Goal: Task Accomplishment & Management: Use online tool/utility

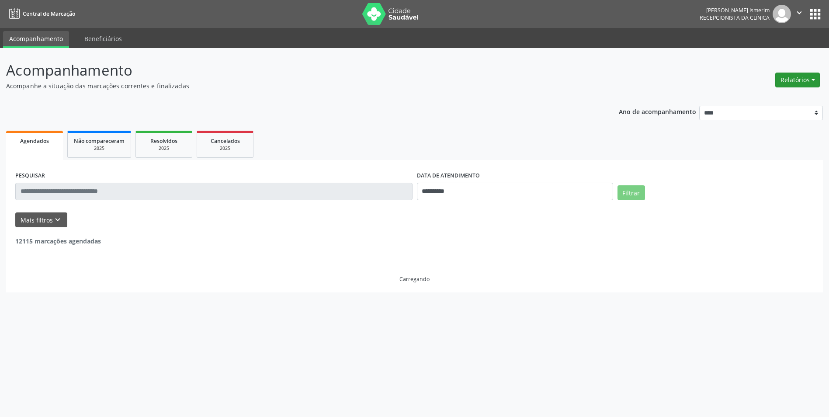
click at [803, 79] on button "Relatórios" at bounding box center [797, 80] width 45 height 15
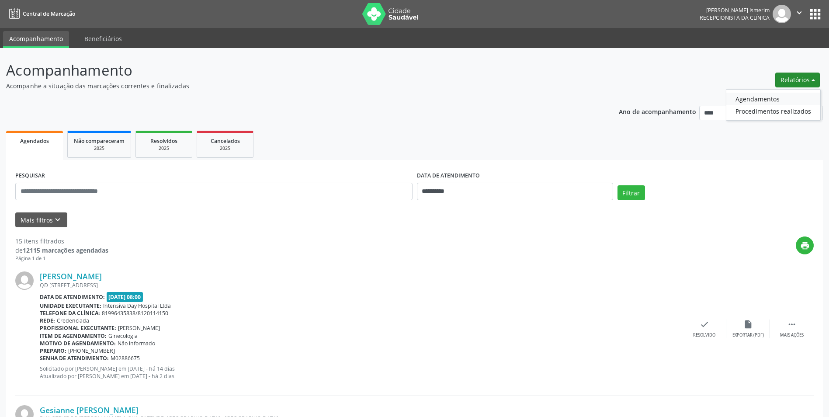
click at [742, 99] on link "Agendamentos" at bounding box center [773, 99] width 94 height 12
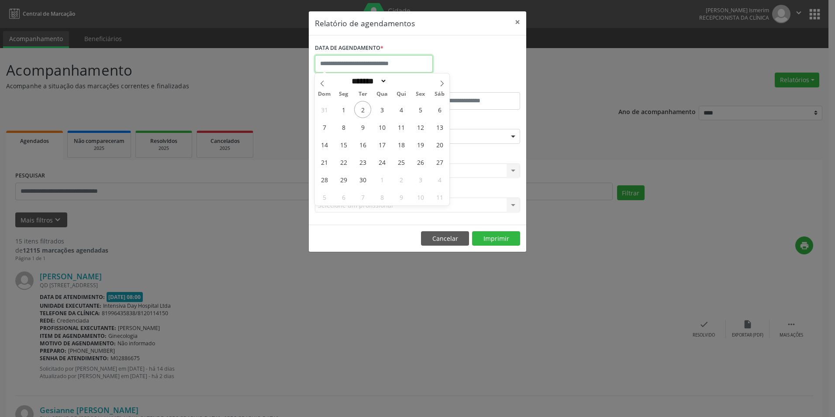
click at [363, 66] on input "text" at bounding box center [374, 63] width 118 height 17
click at [402, 111] on span "4" at bounding box center [401, 109] width 17 height 17
type input "**********"
click at [402, 111] on span "4" at bounding box center [401, 109] width 17 height 17
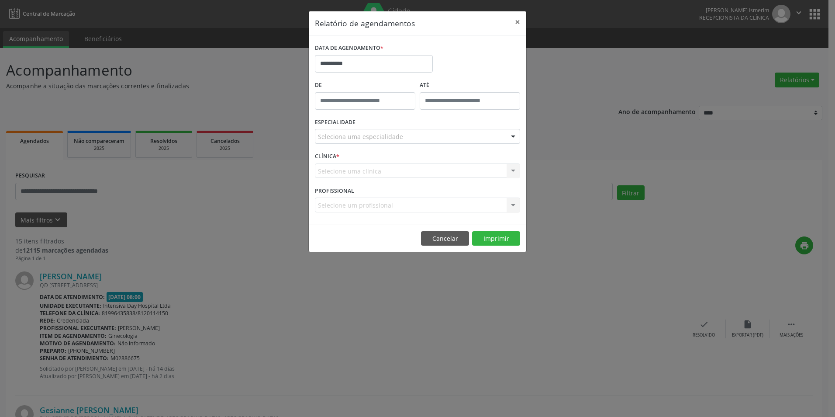
click at [402, 111] on div "De" at bounding box center [365, 97] width 105 height 37
click at [515, 135] on div at bounding box center [513, 136] width 13 height 15
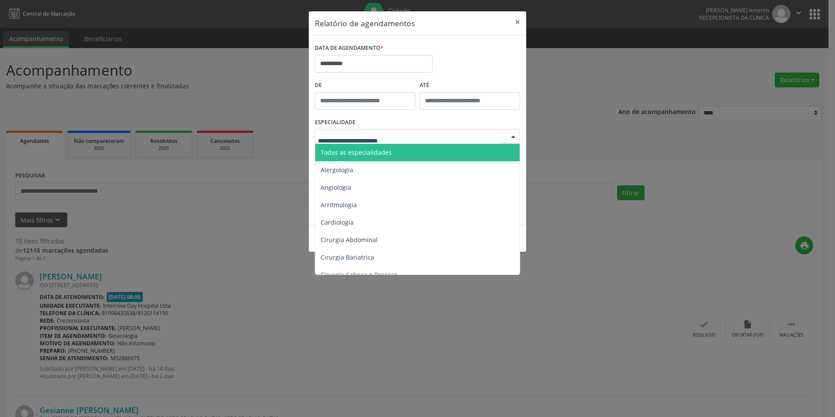
click at [423, 150] on span "Todas as especialidades" at bounding box center [418, 152] width 206 height 17
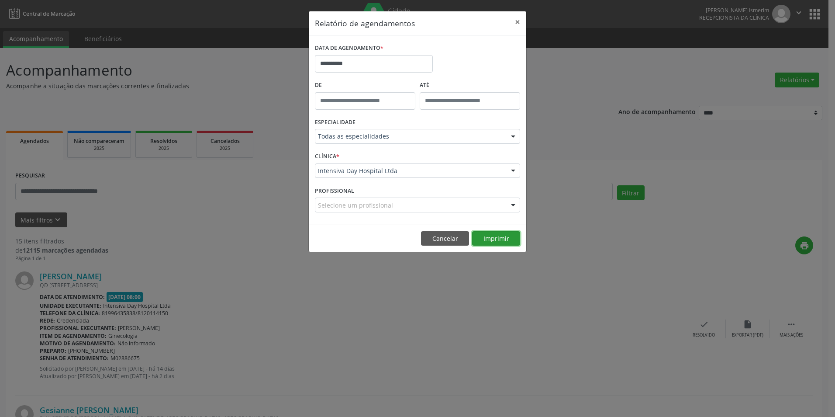
click at [498, 236] on button "Imprimir" at bounding box center [496, 238] width 48 height 15
click at [518, 23] on button "×" at bounding box center [517, 21] width 17 height 21
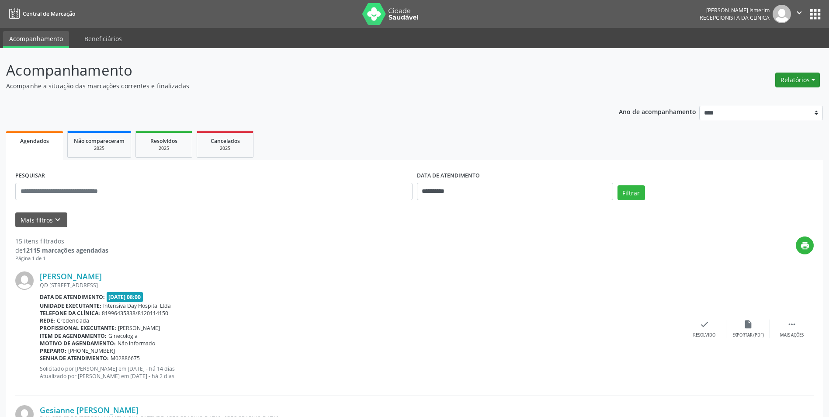
click at [808, 79] on button "Relatórios" at bounding box center [797, 80] width 45 height 15
click at [791, 97] on link "Agendamentos" at bounding box center [773, 99] width 94 height 12
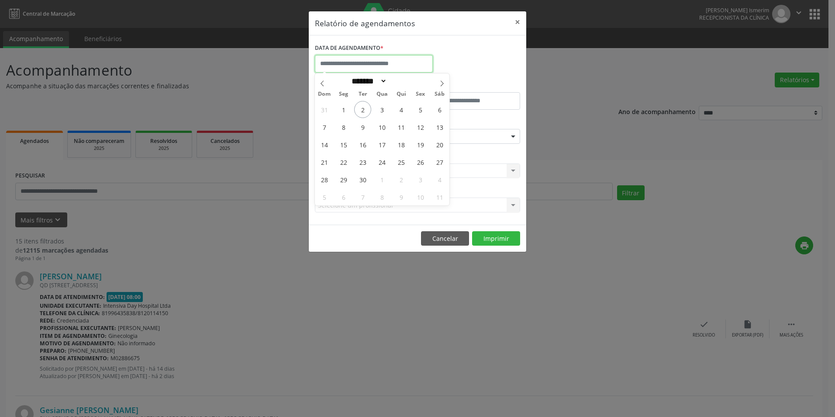
click at [353, 64] on input "text" at bounding box center [374, 63] width 118 height 17
click at [384, 110] on span "3" at bounding box center [382, 109] width 17 height 17
type input "**********"
click at [384, 110] on span "3" at bounding box center [382, 109] width 17 height 17
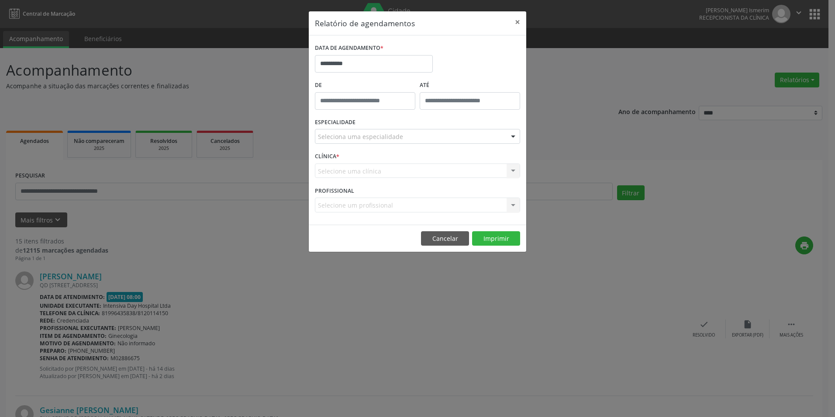
click at [510, 133] on div at bounding box center [513, 136] width 13 height 15
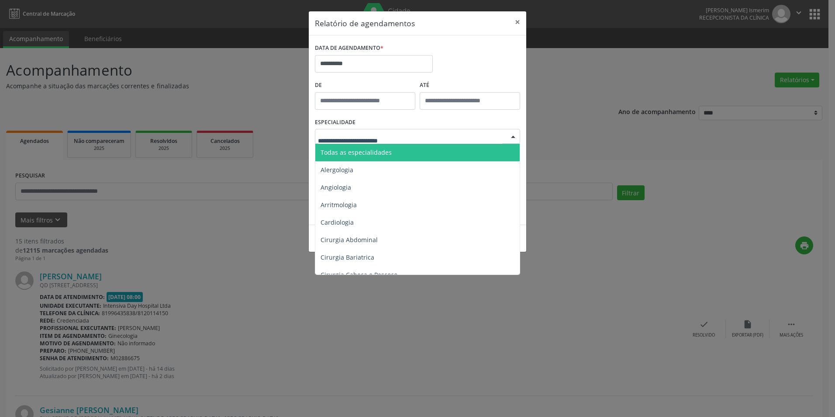
click at [404, 152] on span "Todas as especialidades" at bounding box center [418, 152] width 206 height 17
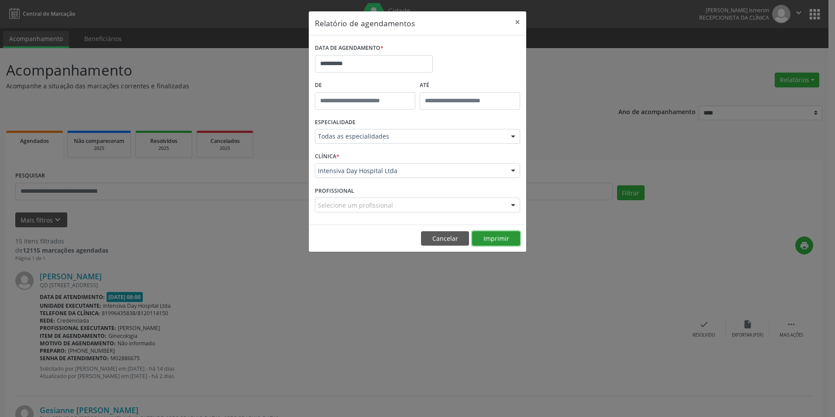
click at [499, 239] on button "Imprimir" at bounding box center [496, 238] width 48 height 15
